Goal: Transaction & Acquisition: Purchase product/service

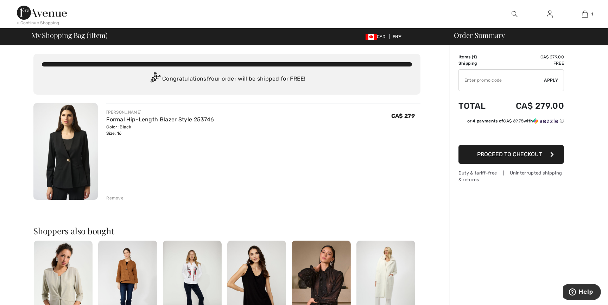
click at [68, 167] on img at bounding box center [65, 151] width 64 height 97
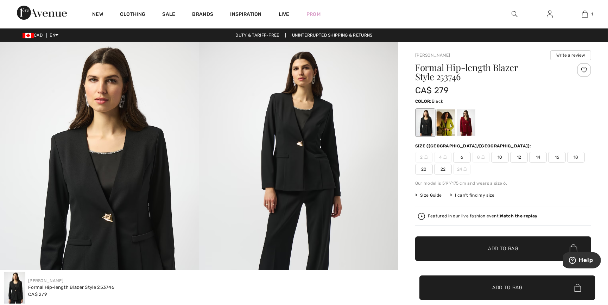
click at [426, 118] on div at bounding box center [425, 122] width 18 height 26
click at [467, 123] on div at bounding box center [466, 122] width 18 height 26
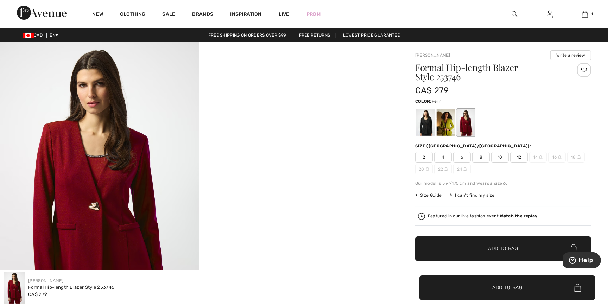
click at [441, 123] on div at bounding box center [445, 122] width 18 height 26
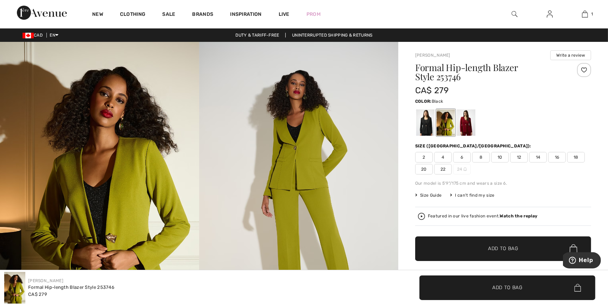
click at [426, 123] on div at bounding box center [425, 122] width 18 height 26
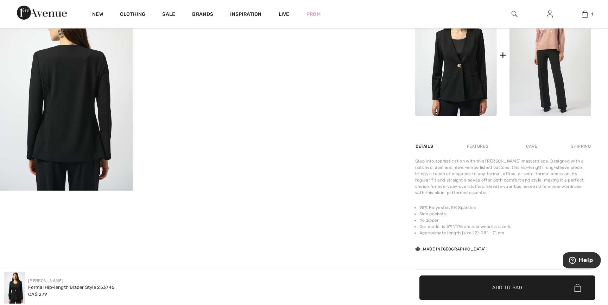
scroll to position [347, 0]
